Goal: Task Accomplishment & Management: Use online tool/utility

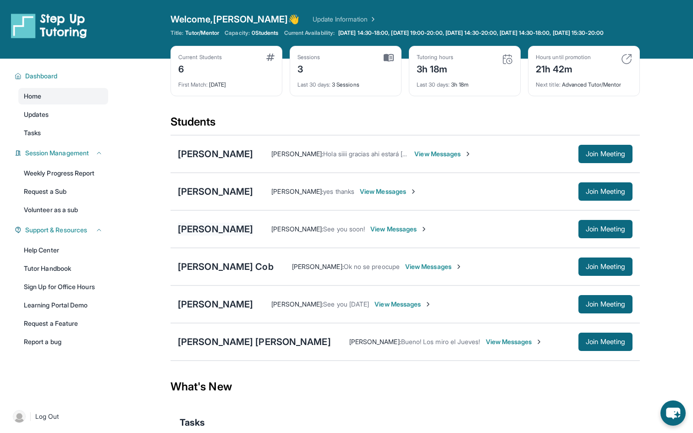
click at [211, 236] on div "[PERSON_NAME]" at bounding box center [215, 229] width 75 height 13
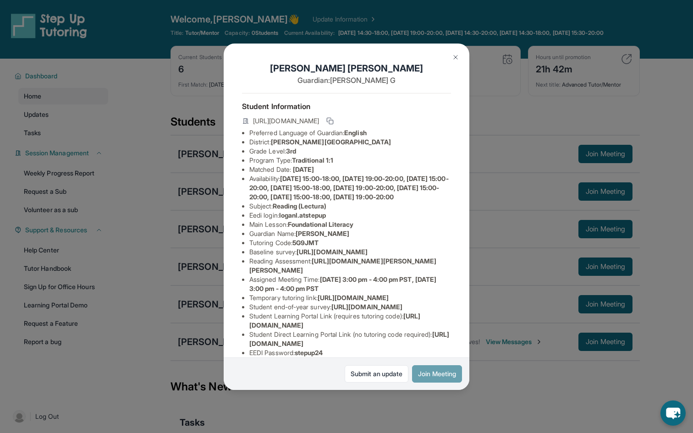
click at [419, 373] on button "Join Meeting" at bounding box center [437, 373] width 50 height 17
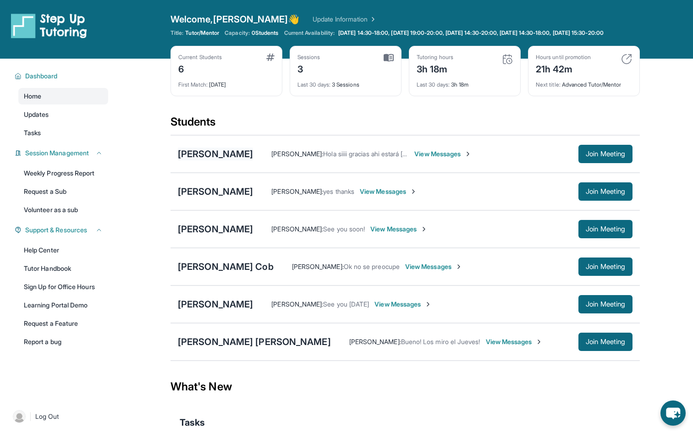
click at [211, 160] on div "[PERSON_NAME]" at bounding box center [215, 154] width 75 height 13
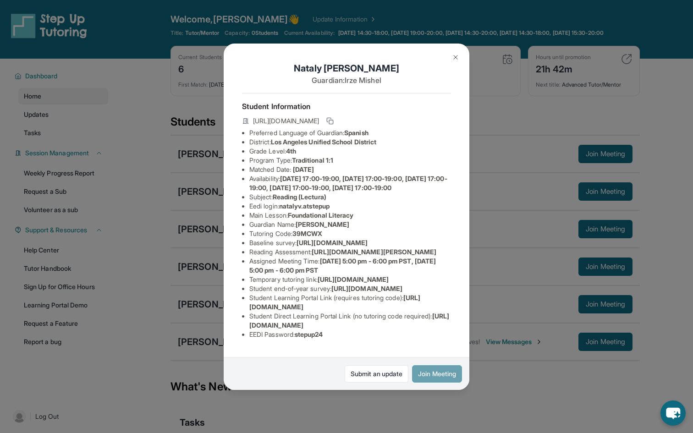
click at [441, 369] on button "Join Meeting" at bounding box center [437, 373] width 50 height 17
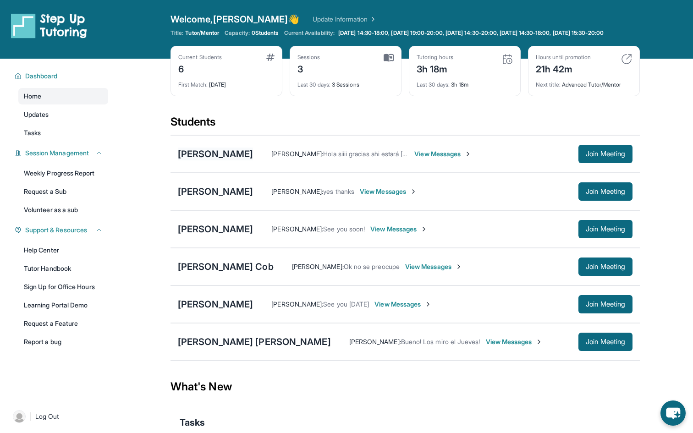
click at [219, 160] on div "[PERSON_NAME]" at bounding box center [215, 154] width 75 height 13
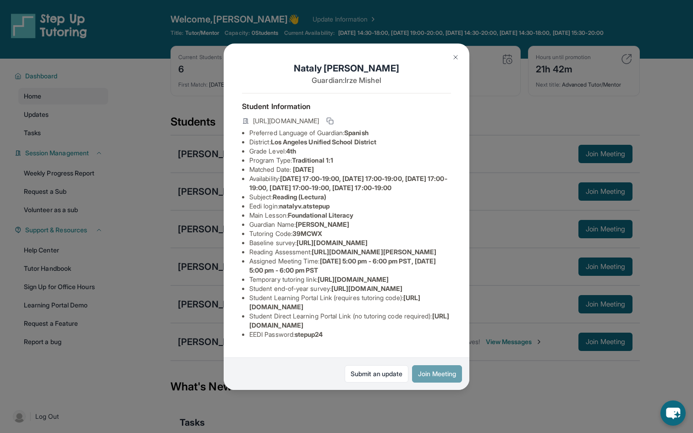
click at [441, 373] on button "Join Meeting" at bounding box center [437, 373] width 50 height 17
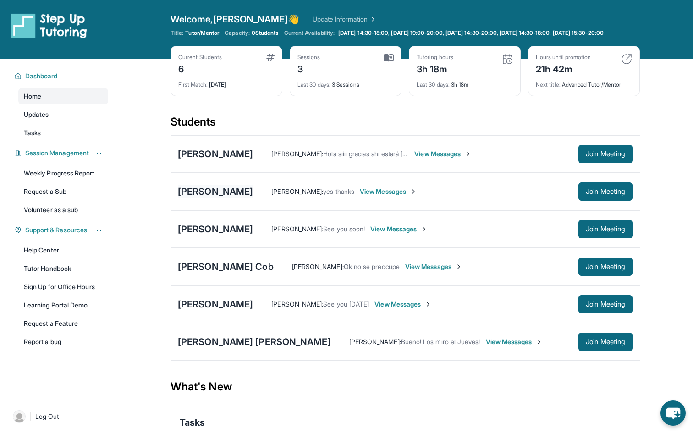
click at [242, 197] on div "[PERSON_NAME]" at bounding box center [215, 191] width 75 height 13
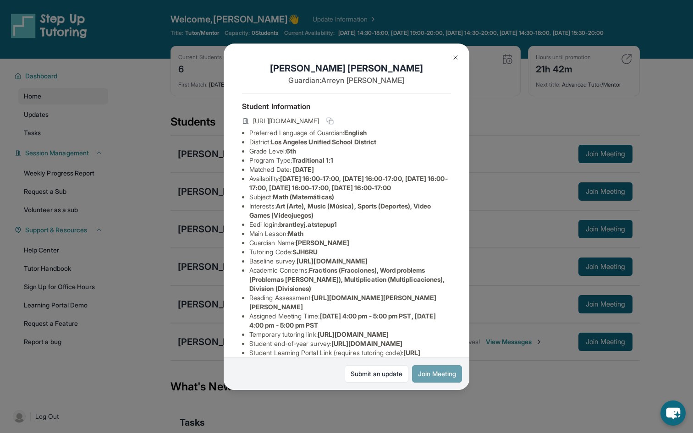
click at [430, 373] on button "Join Meeting" at bounding box center [437, 373] width 50 height 17
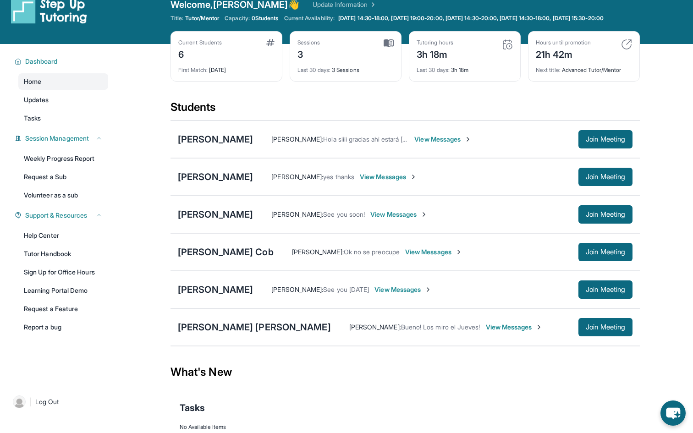
scroll to position [22, 0]
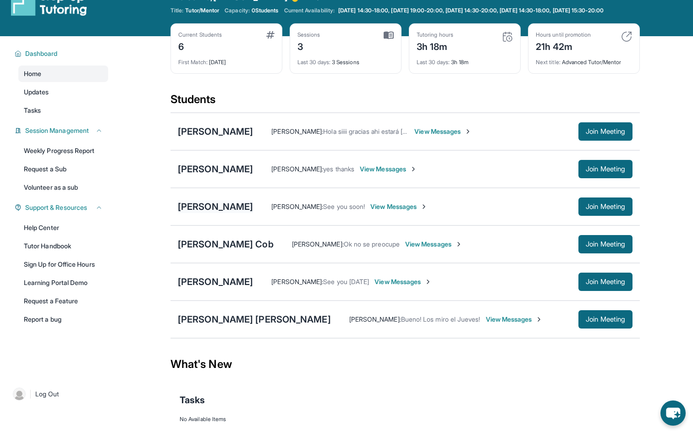
click at [194, 213] on div "[PERSON_NAME]" at bounding box center [215, 206] width 75 height 13
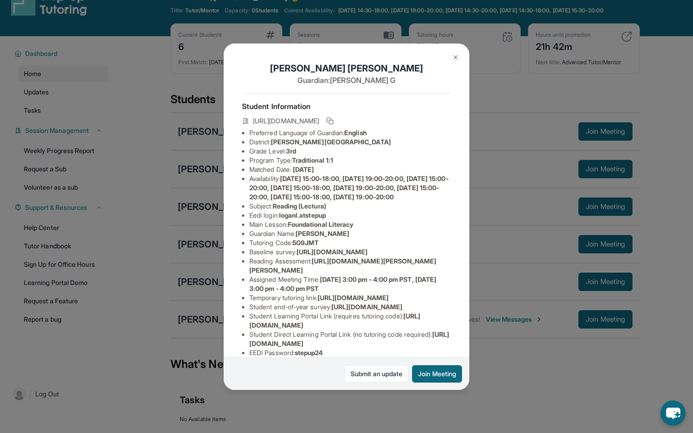
click at [458, 56] on img at bounding box center [455, 57] width 7 height 7
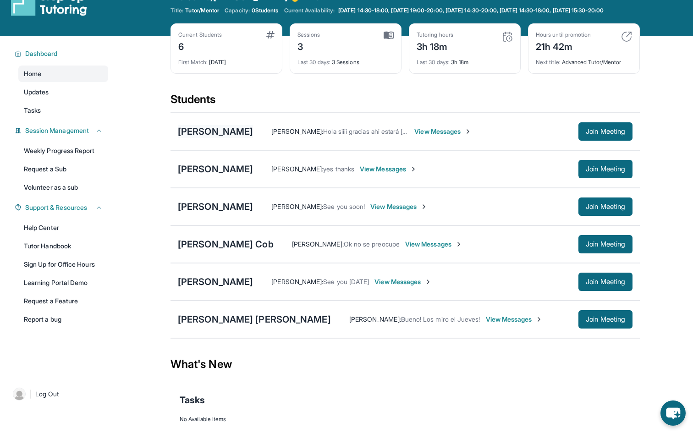
click at [214, 138] on div "[PERSON_NAME]" at bounding box center [215, 131] width 75 height 13
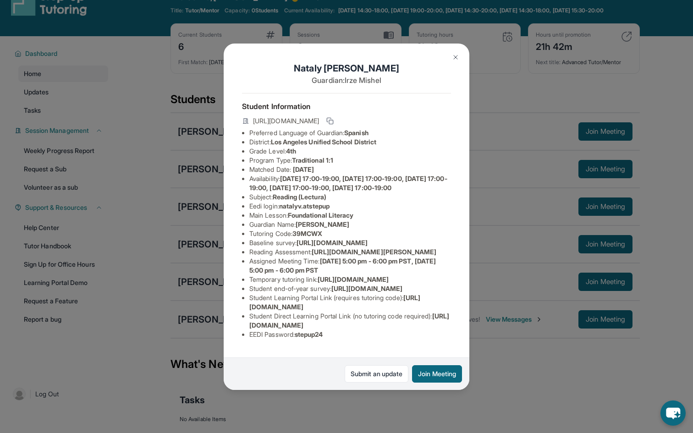
click at [451, 61] on button at bounding box center [455, 57] width 18 height 18
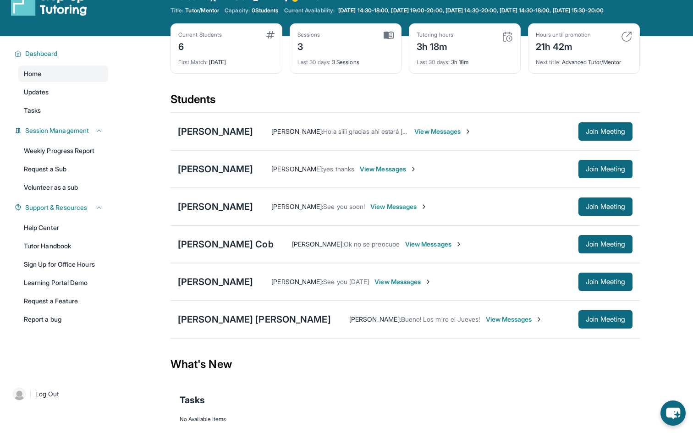
click at [185, 175] on div "[PERSON_NAME]" at bounding box center [215, 169] width 75 height 13
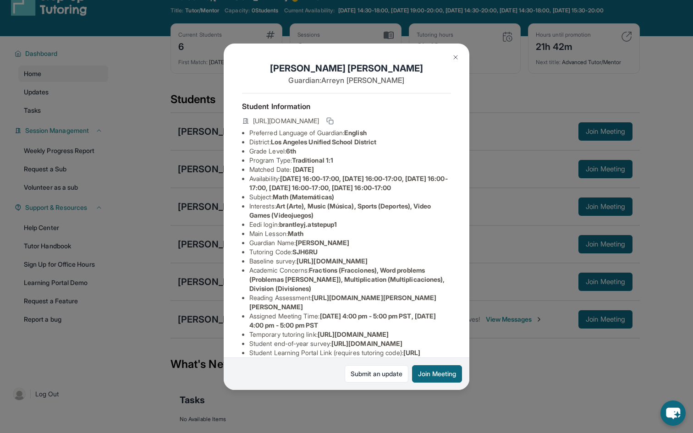
click at [455, 55] on img at bounding box center [455, 57] width 7 height 7
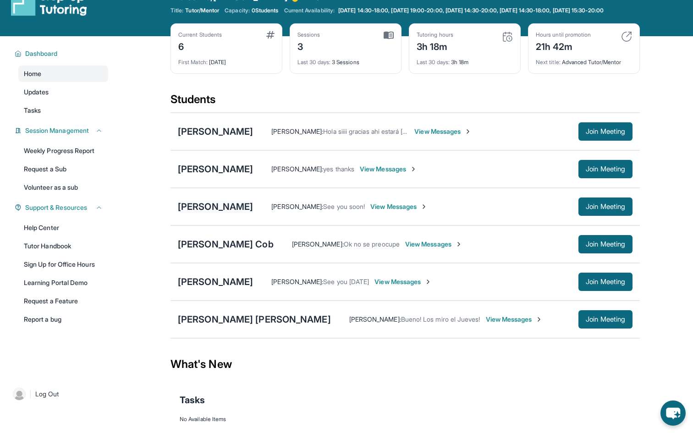
click at [210, 213] on div "[PERSON_NAME]" at bounding box center [215, 206] width 75 height 13
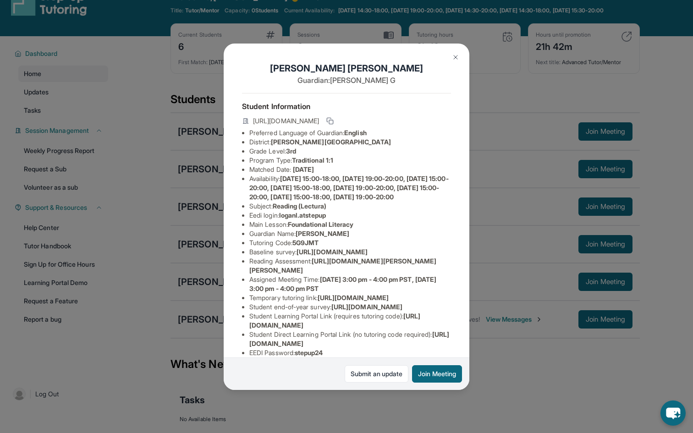
click at [455, 60] on img at bounding box center [455, 57] width 7 height 7
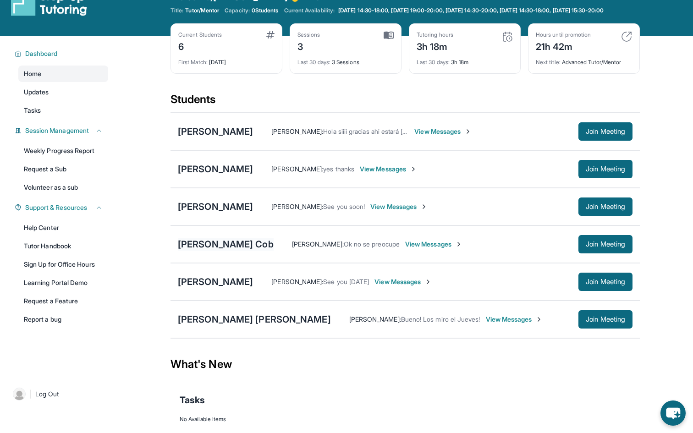
click at [229, 251] on div "[PERSON_NAME] Cob" at bounding box center [226, 244] width 96 height 13
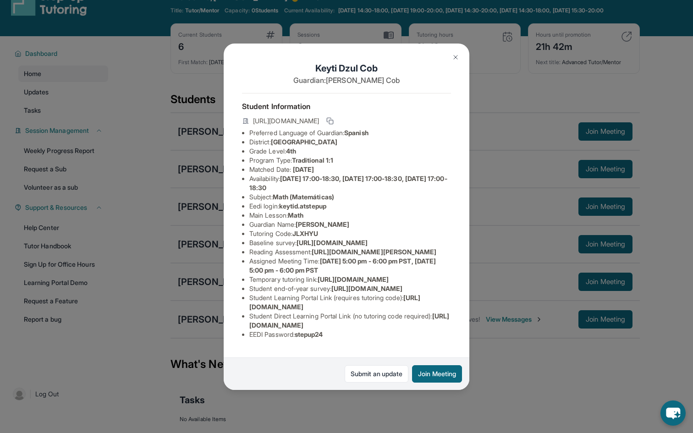
click at [457, 55] on img at bounding box center [455, 57] width 7 height 7
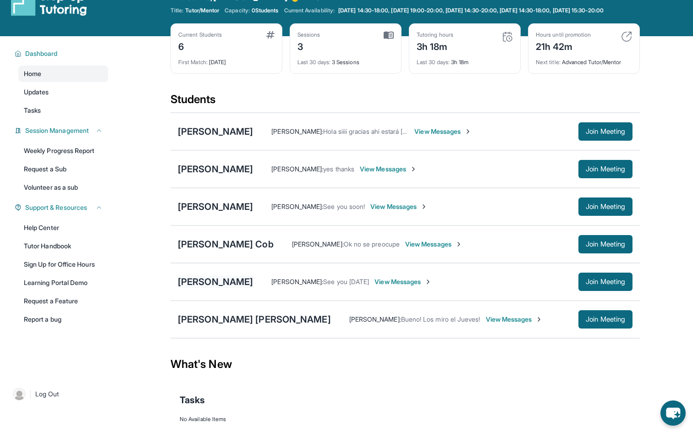
click at [213, 285] on div "[PERSON_NAME]" at bounding box center [215, 281] width 75 height 13
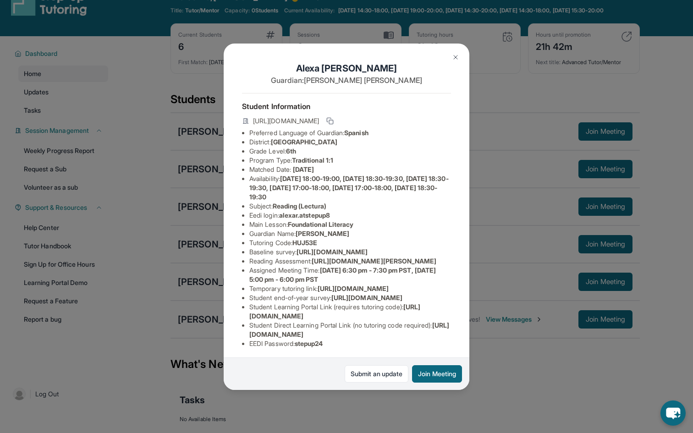
click at [454, 54] on img at bounding box center [455, 57] width 7 height 7
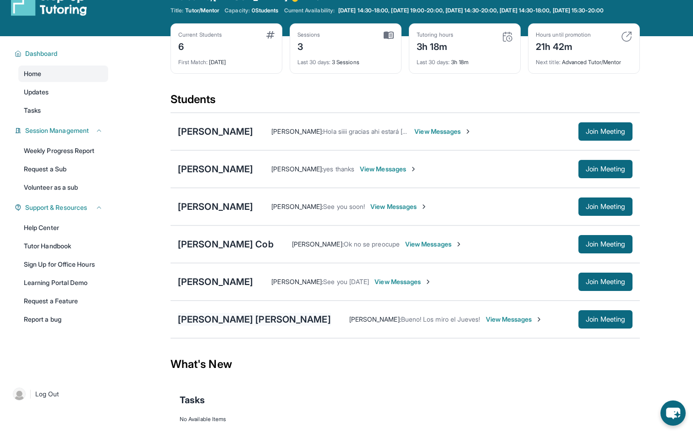
click at [230, 324] on div "[PERSON_NAME] [PERSON_NAME]" at bounding box center [254, 319] width 153 height 13
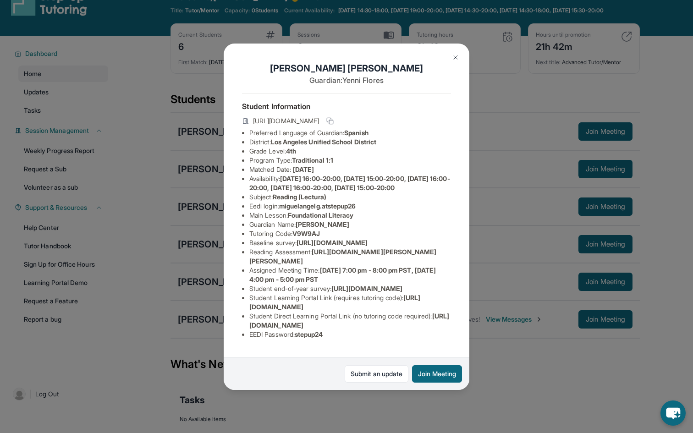
click at [455, 58] on img at bounding box center [455, 57] width 7 height 7
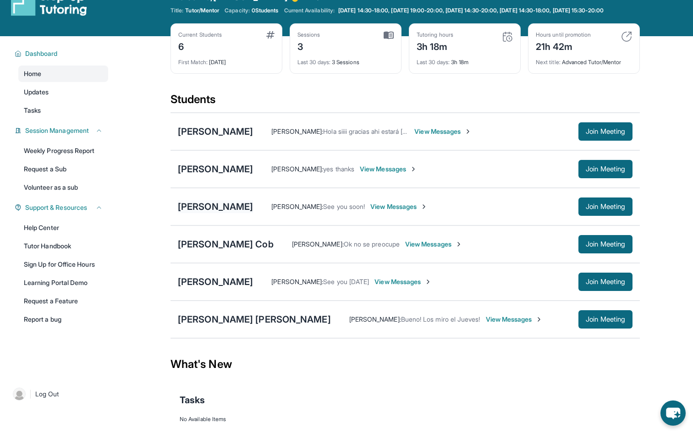
click at [188, 213] on div "[PERSON_NAME]" at bounding box center [215, 206] width 75 height 13
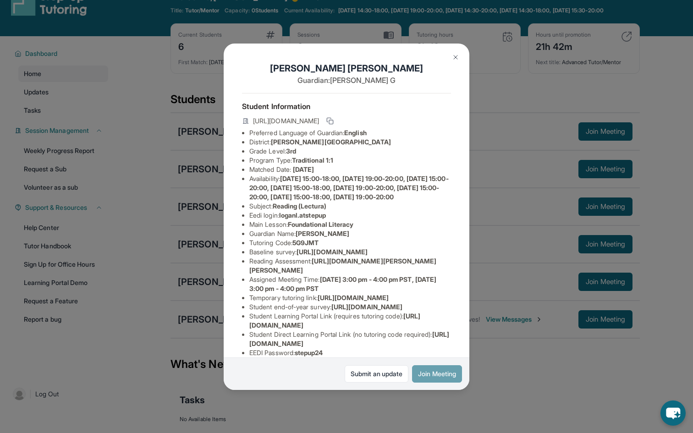
click at [424, 377] on button "Join Meeting" at bounding box center [437, 373] width 50 height 17
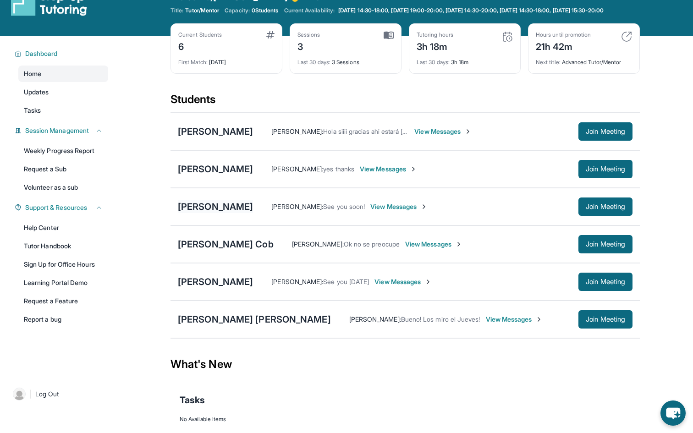
click at [186, 213] on div "[PERSON_NAME]" at bounding box center [215, 206] width 75 height 13
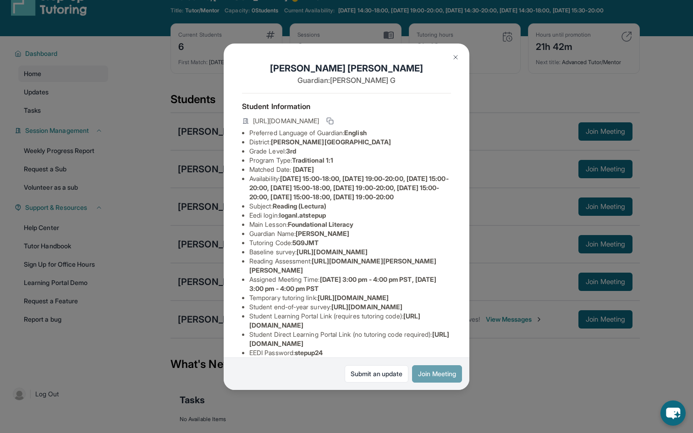
click at [454, 374] on button "Join Meeting" at bounding box center [437, 373] width 50 height 17
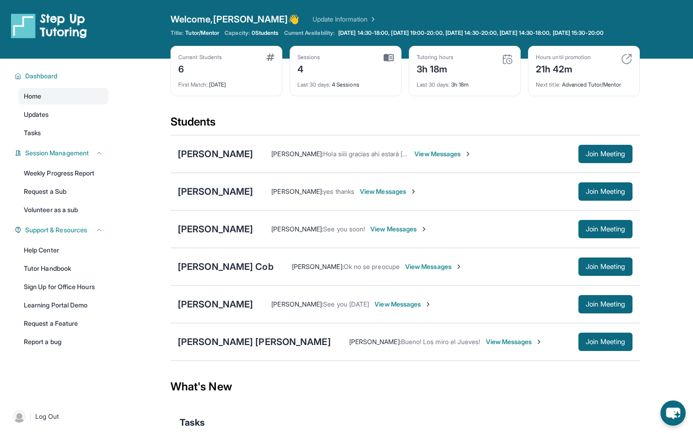
click at [194, 198] on div "[PERSON_NAME]" at bounding box center [215, 191] width 75 height 13
click at [192, 235] on div "[PERSON_NAME]" at bounding box center [215, 229] width 75 height 13
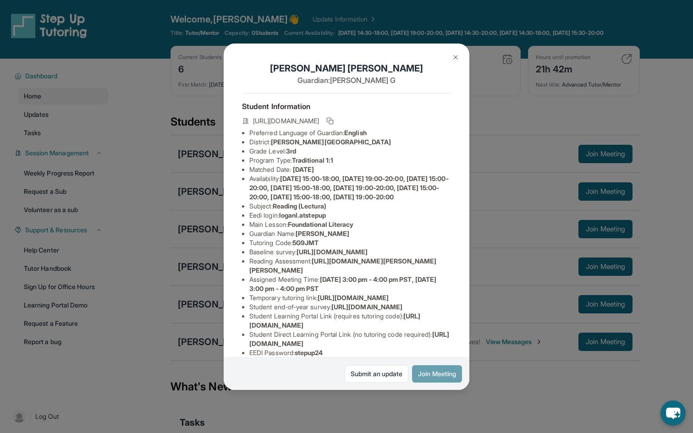
click at [421, 372] on button "Join Meeting" at bounding box center [437, 373] width 50 height 17
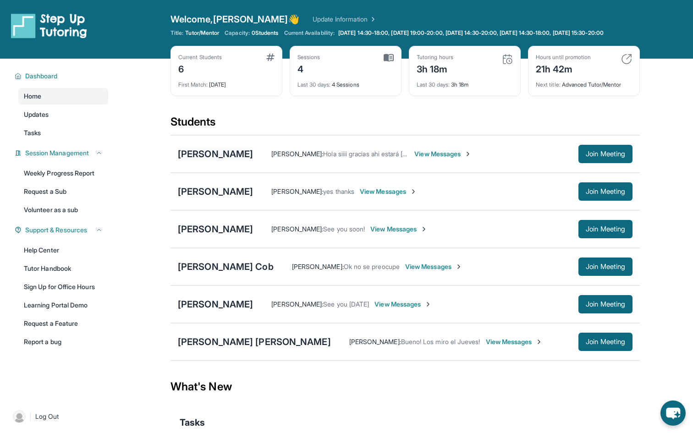
click at [214, 160] on div "[PERSON_NAME]" at bounding box center [215, 154] width 75 height 13
